Goal: Information Seeking & Learning: Learn about a topic

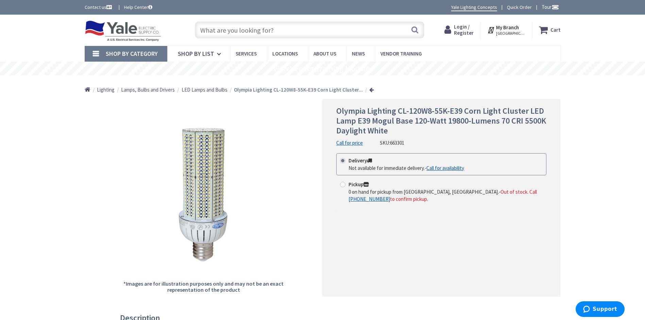
click at [206, 90] on span "LED Lamps and Bulbs" at bounding box center [205, 89] width 46 height 6
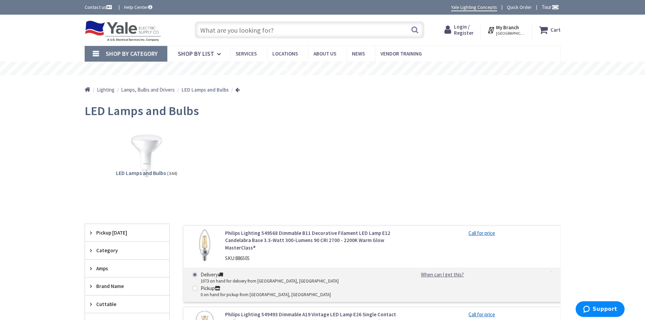
scroll to position [102, 0]
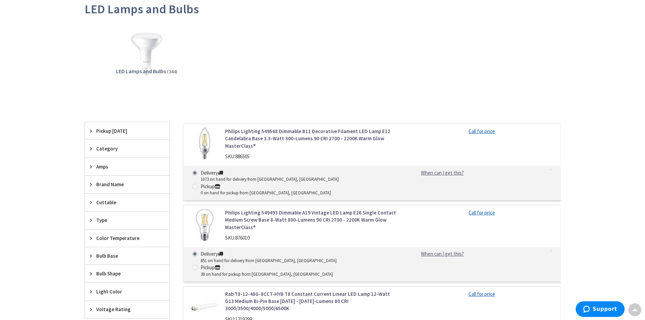
click at [99, 183] on span "Brand Name" at bounding box center [123, 184] width 55 height 7
click at [107, 266] on button "Show more" at bounding box center [127, 267] width 84 height 12
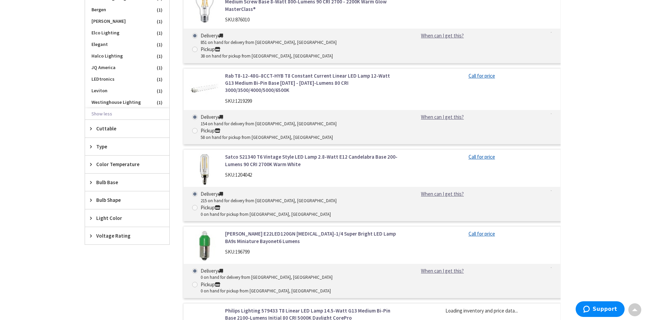
scroll to position [588, 0]
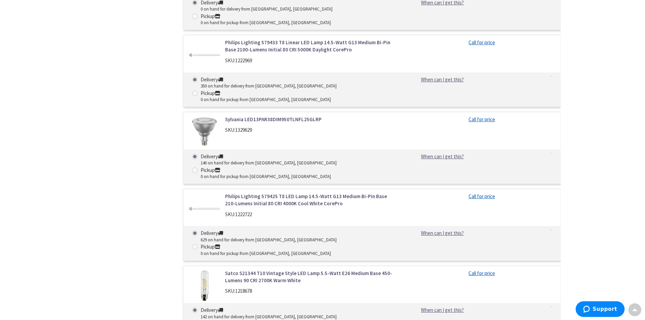
click at [107, 13] on button "Show more" at bounding box center [127, 15] width 84 height 12
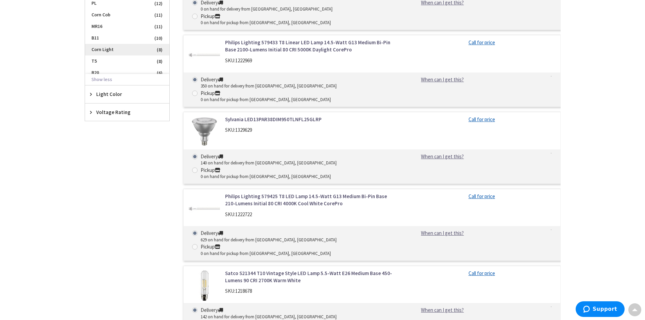
click at [107, 47] on span "Corn Light" at bounding box center [127, 50] width 84 height 12
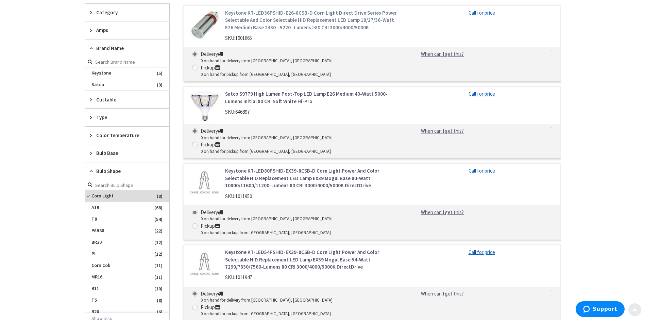
scroll to position [22, 0]
